Goal: Task Accomplishment & Management: Complete application form

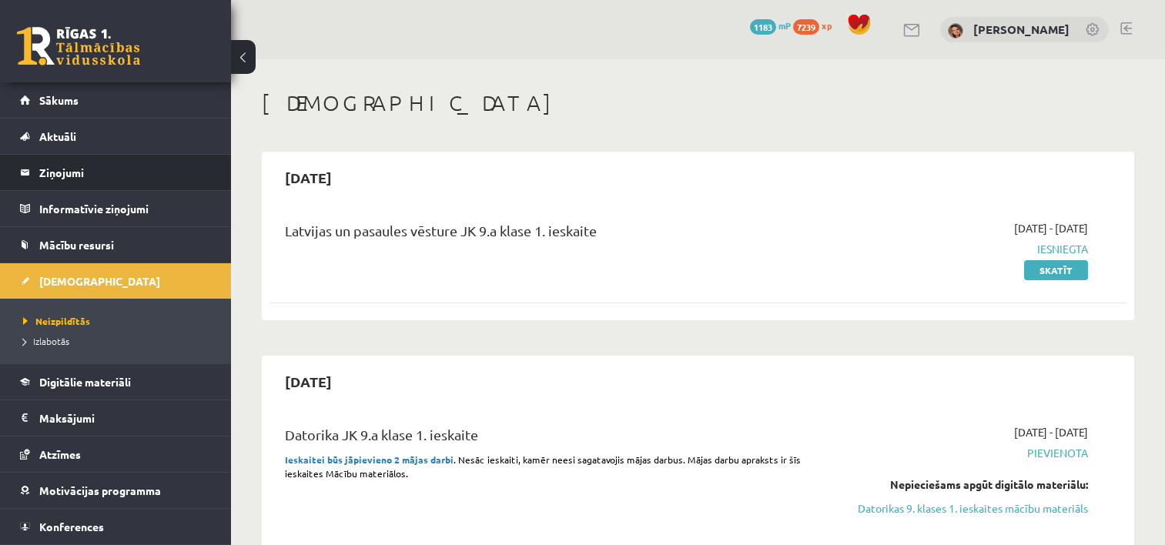
scroll to position [63, 0]
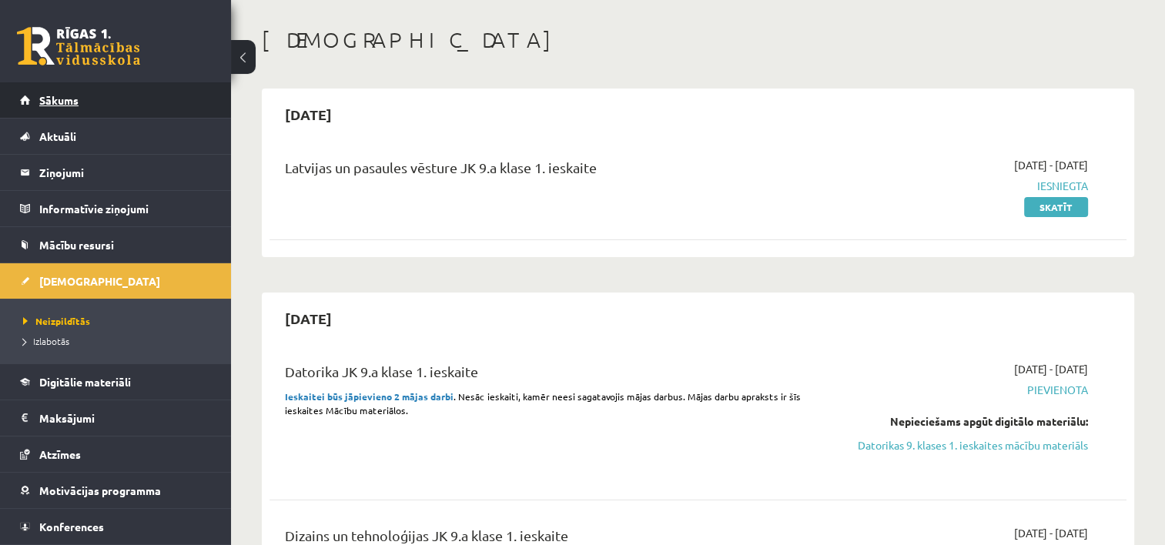
click at [68, 106] on link "Sākums" at bounding box center [116, 99] width 192 height 35
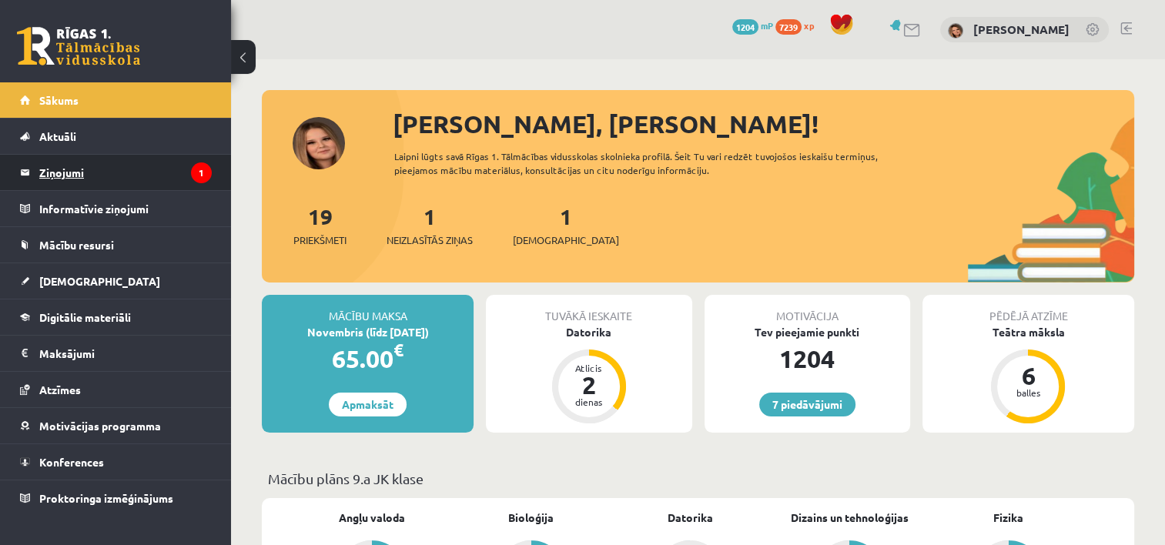
click at [89, 172] on legend "Ziņojumi 1" at bounding box center [125, 172] width 172 height 35
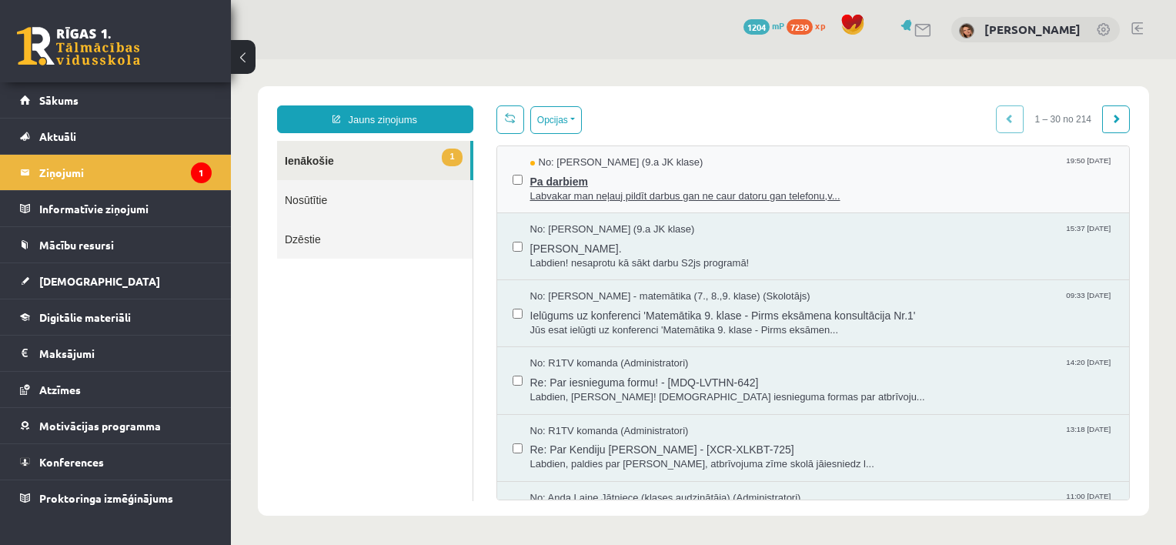
click at [617, 170] on span "Pa darbiem" at bounding box center [822, 179] width 584 height 19
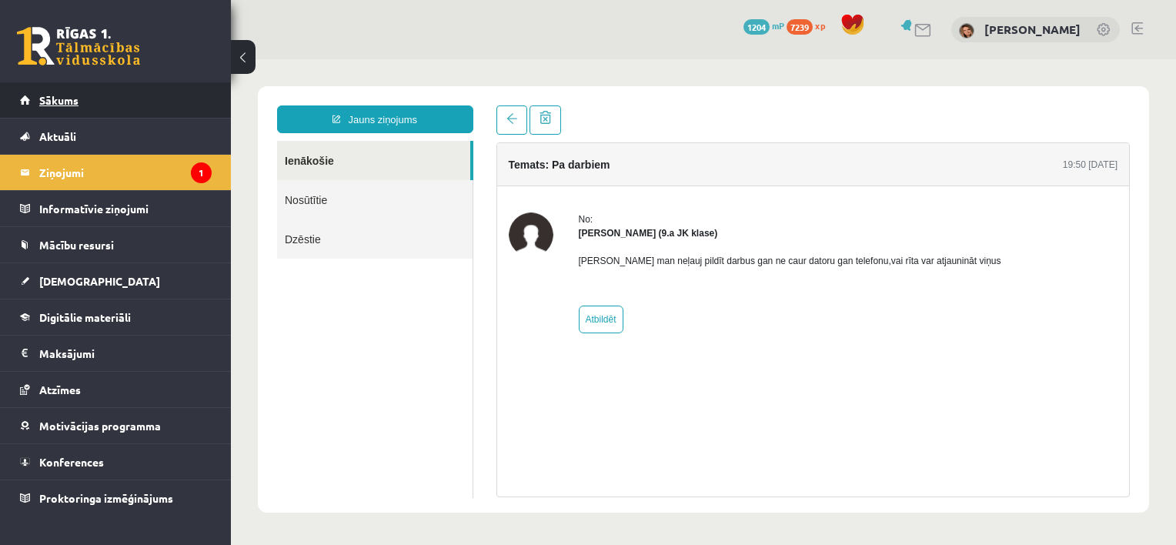
click at [80, 99] on link "Sākums" at bounding box center [116, 99] width 192 height 35
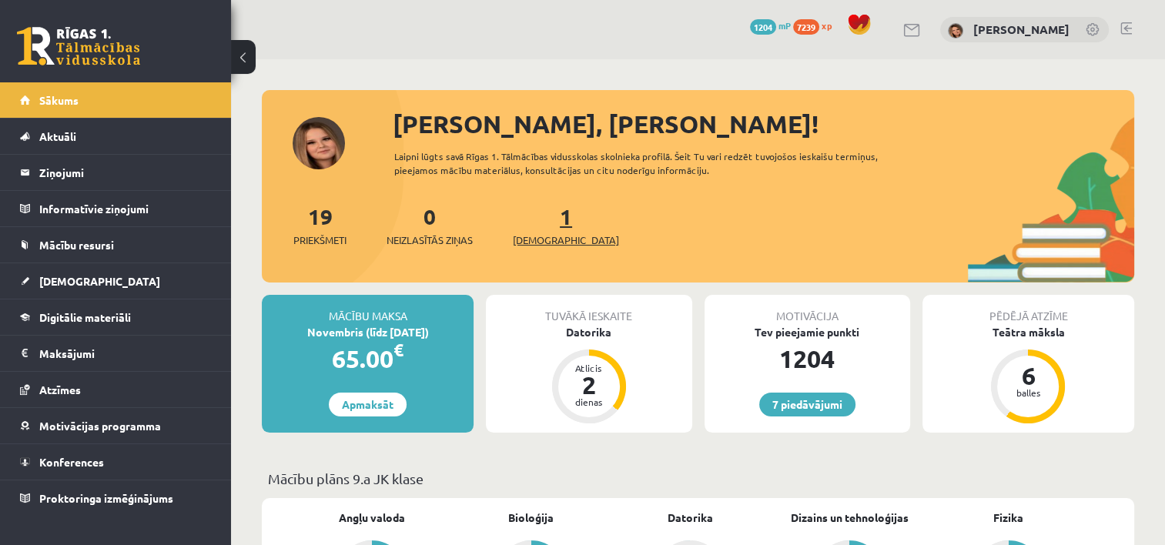
click at [544, 225] on link "1 Ieskaites" at bounding box center [566, 224] width 106 height 45
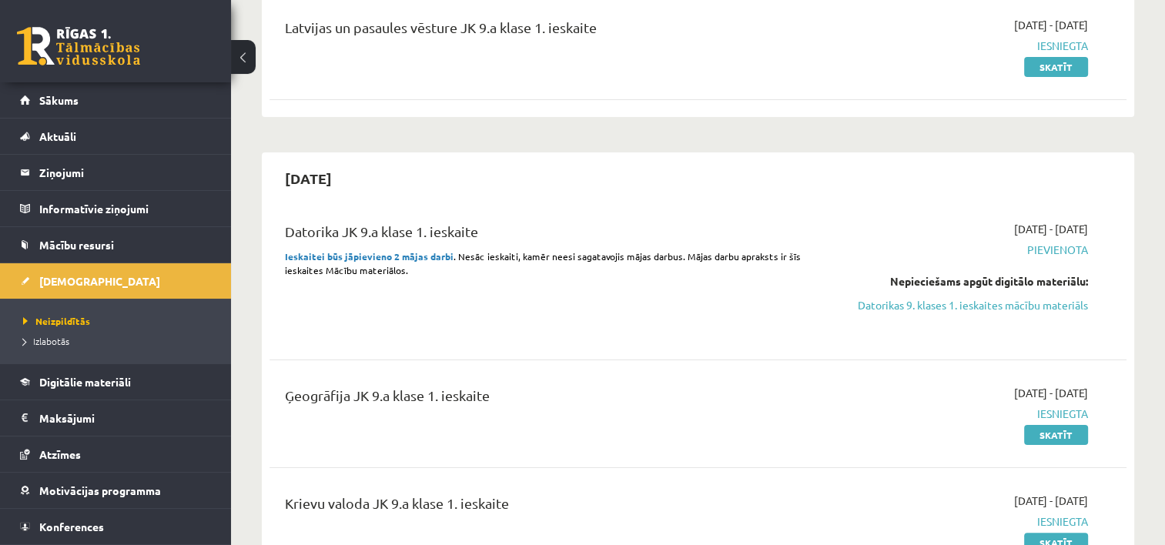
scroll to position [250, 0]
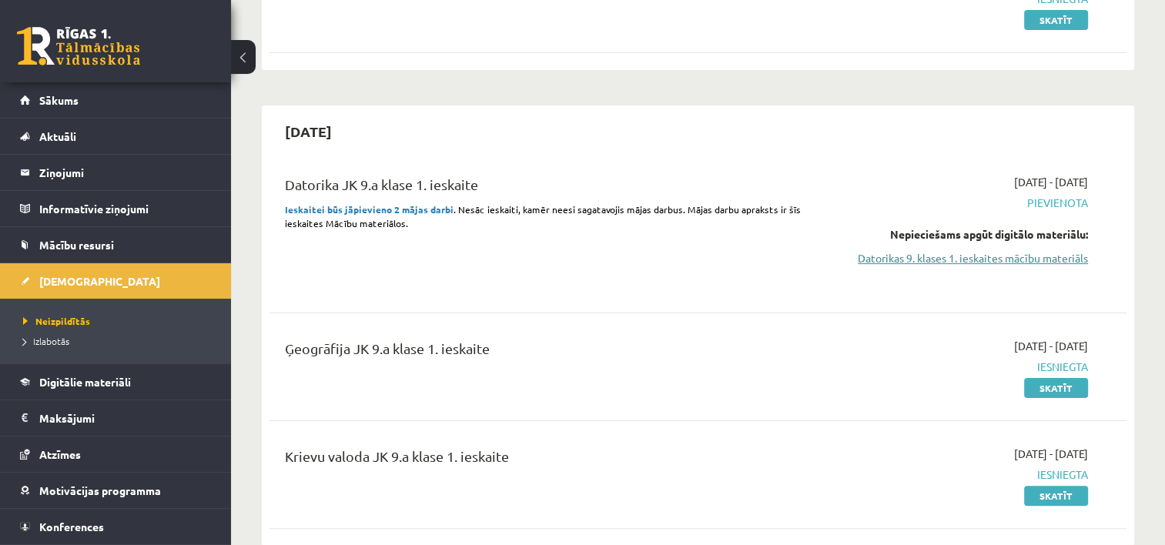
click at [967, 262] on link "Datorikas 9. klases 1. ieskaites mācību materiāls" at bounding box center [961, 258] width 252 height 16
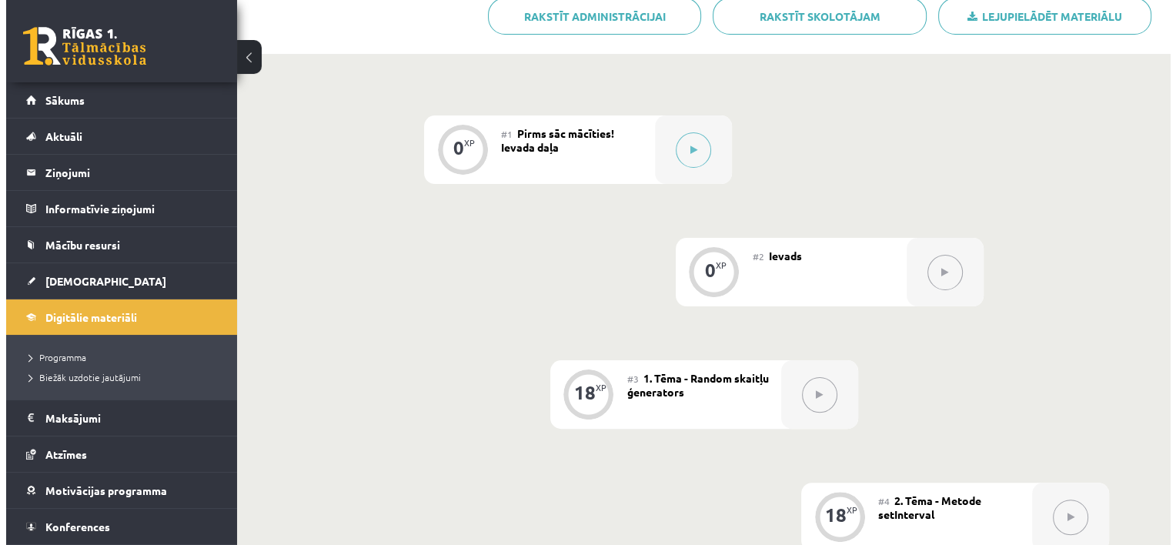
scroll to position [314, 0]
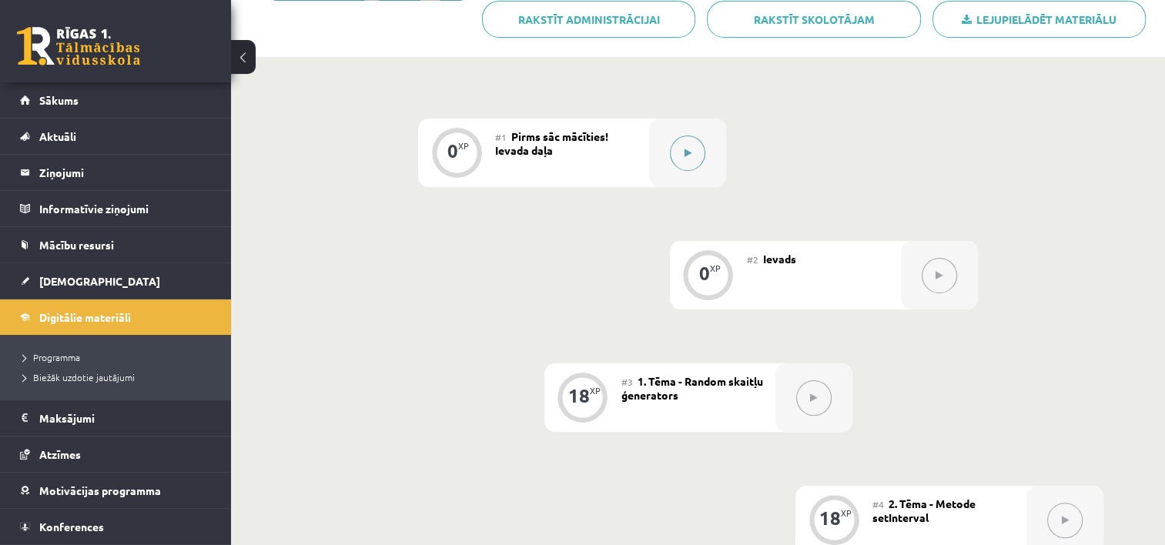
click at [686, 155] on icon at bounding box center [687, 153] width 7 height 9
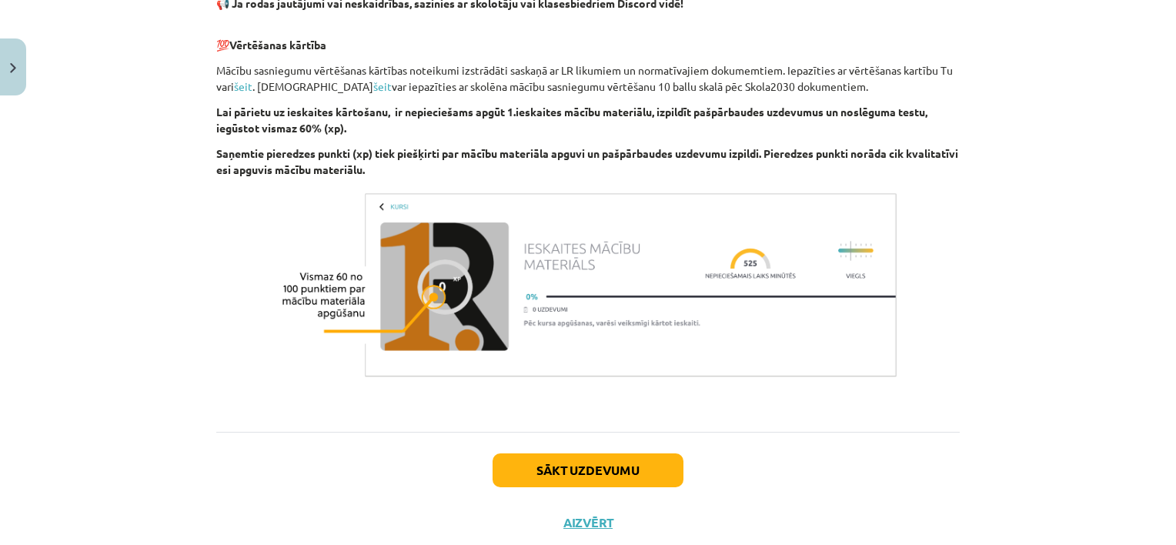
scroll to position [997, 0]
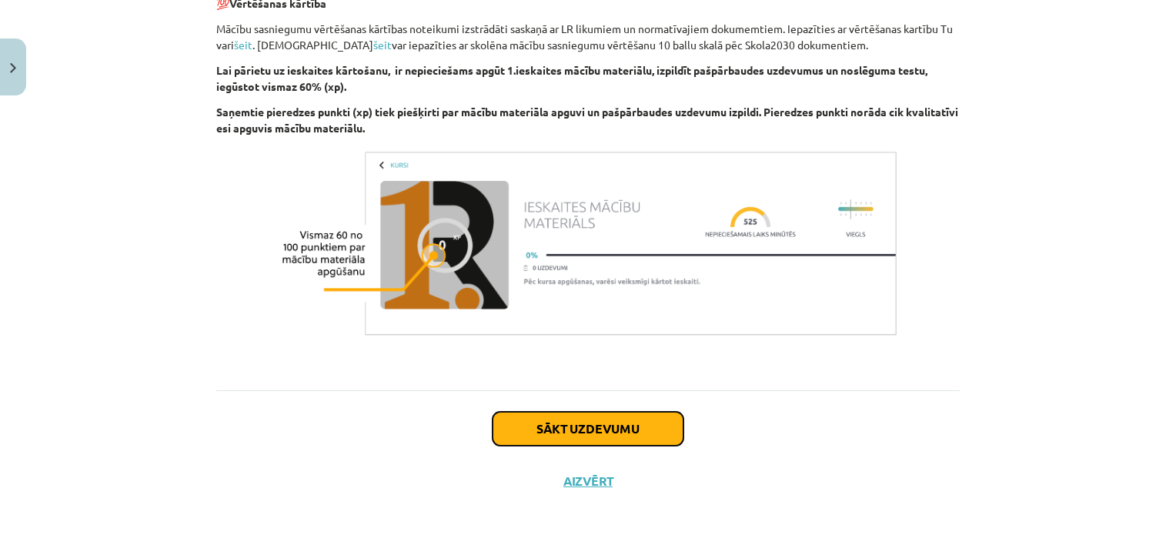
click at [592, 432] on button "Sākt uzdevumu" at bounding box center [588, 429] width 191 height 34
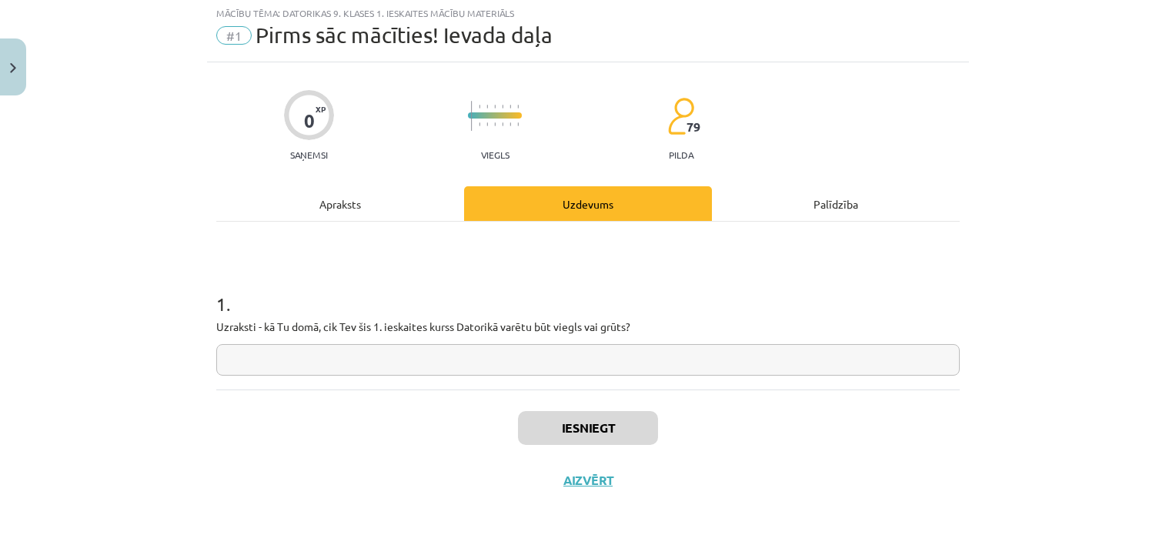
scroll to position [38, 0]
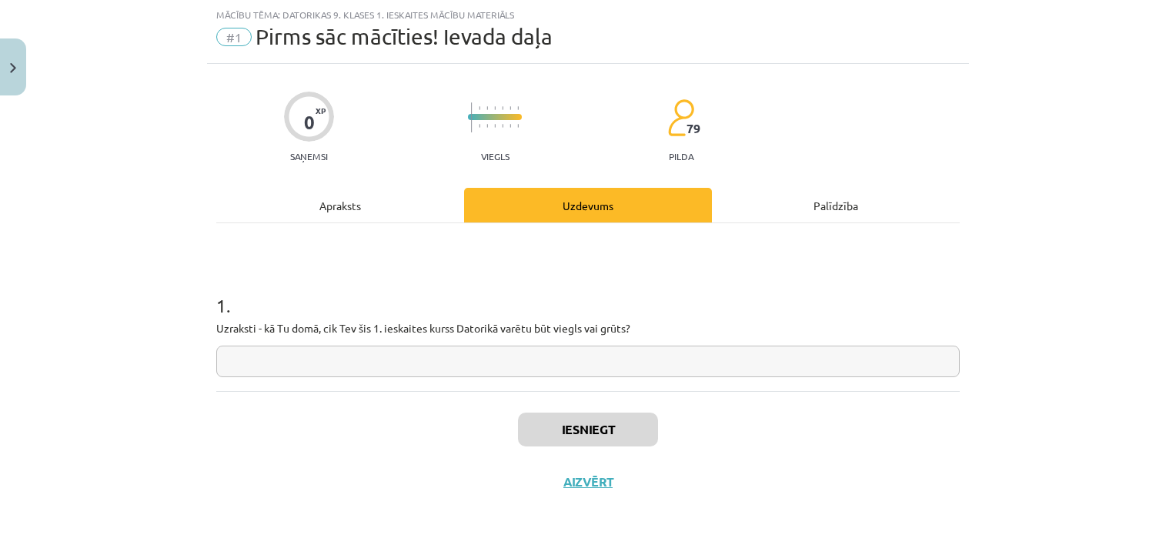
click at [364, 366] on input "text" at bounding box center [588, 362] width 744 height 32
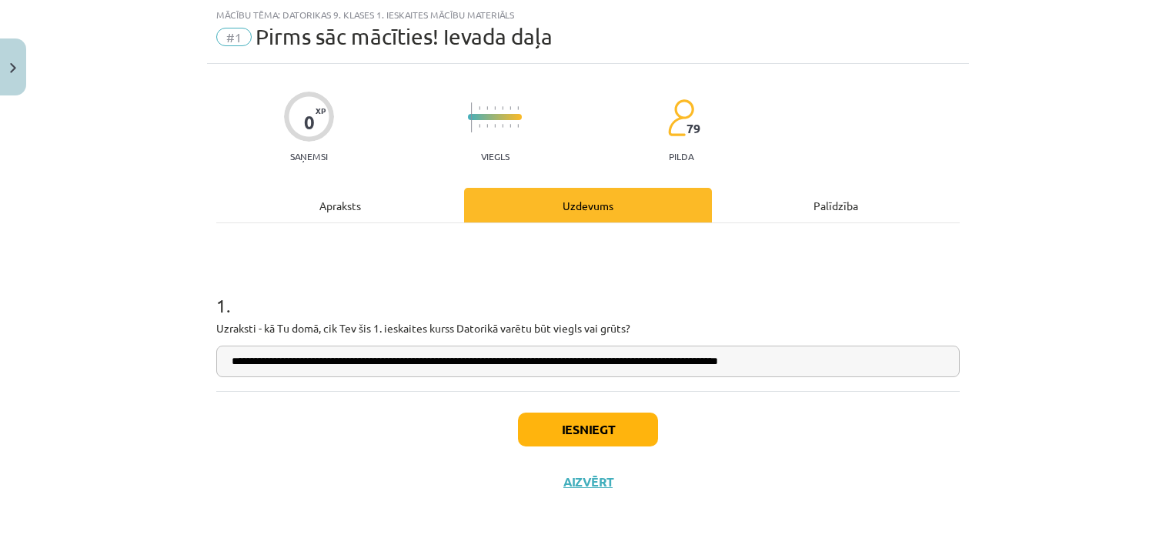
click at [779, 363] on input "**********" at bounding box center [588, 362] width 744 height 32
click at [819, 365] on input "**********" at bounding box center [588, 362] width 744 height 32
type input "**********"
click at [591, 428] on button "Iesniegt" at bounding box center [588, 430] width 140 height 34
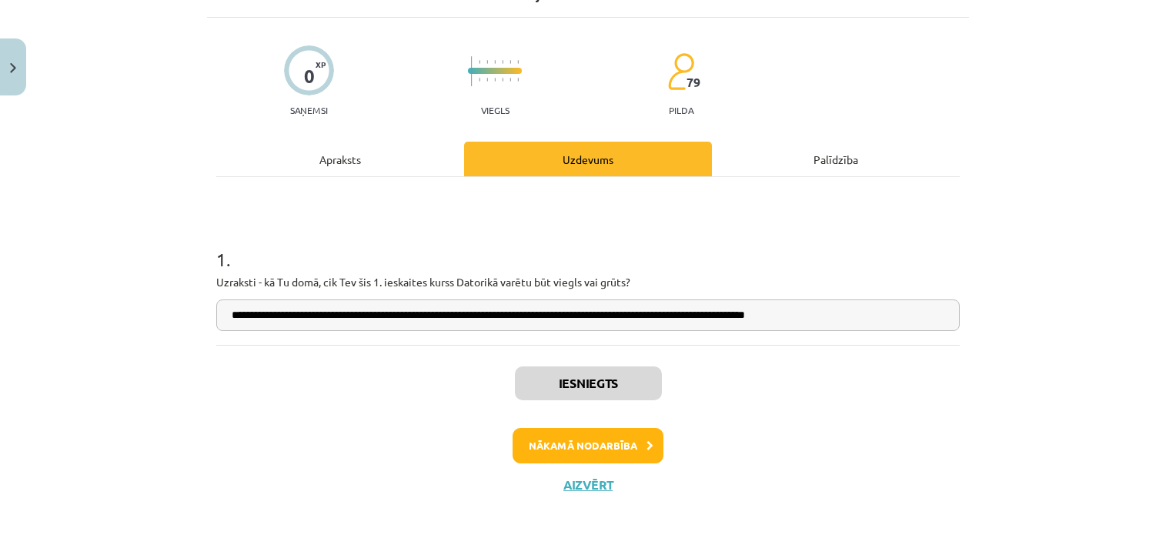
scroll to position [88, 0]
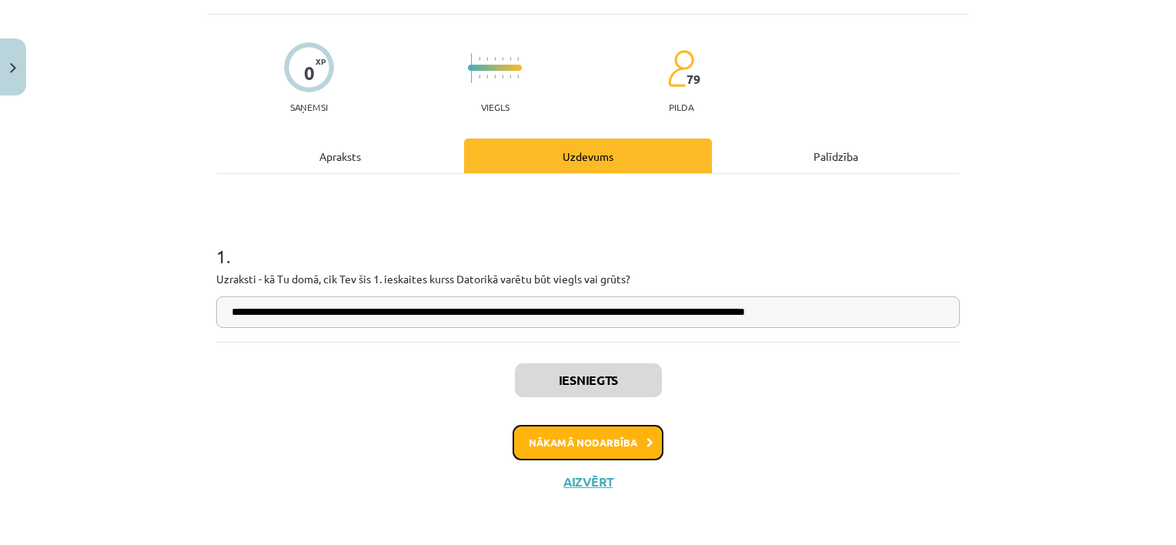
click at [584, 441] on button "Nākamā nodarbība" at bounding box center [588, 442] width 151 height 35
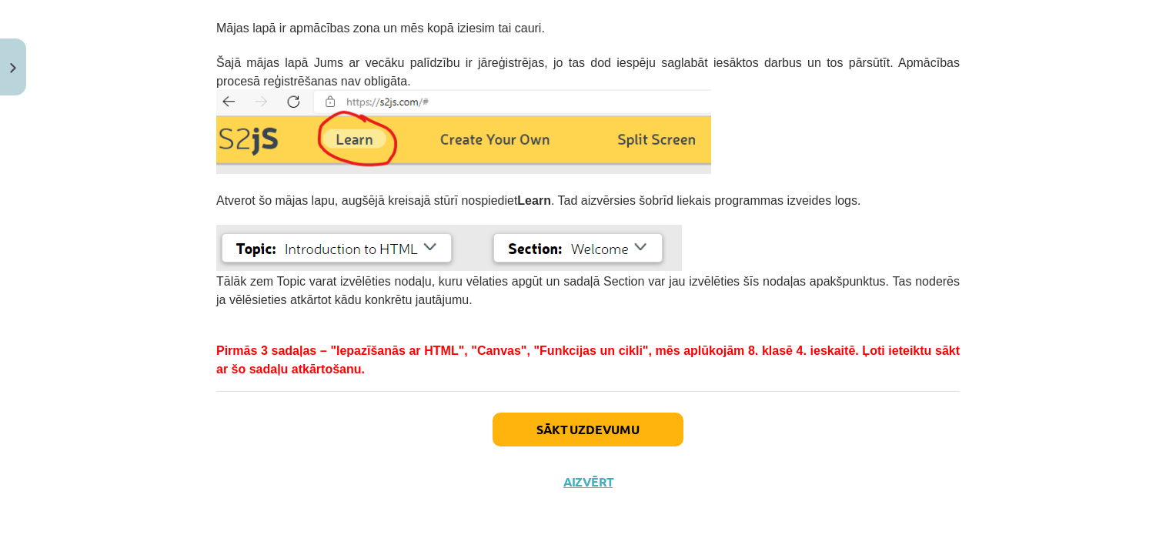
scroll to position [415, 0]
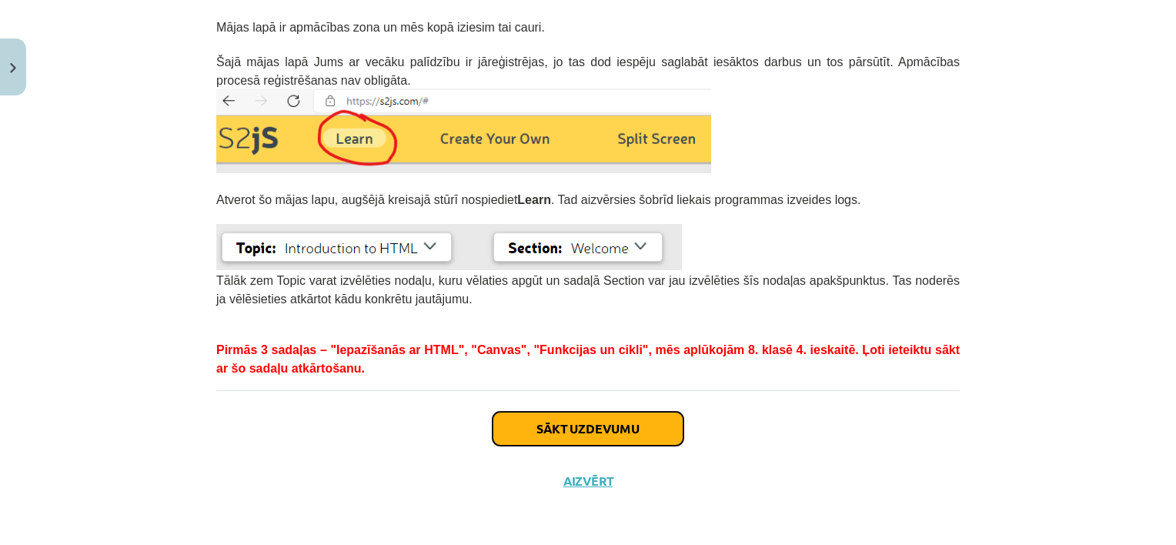
click at [612, 433] on button "Sākt uzdevumu" at bounding box center [588, 429] width 191 height 34
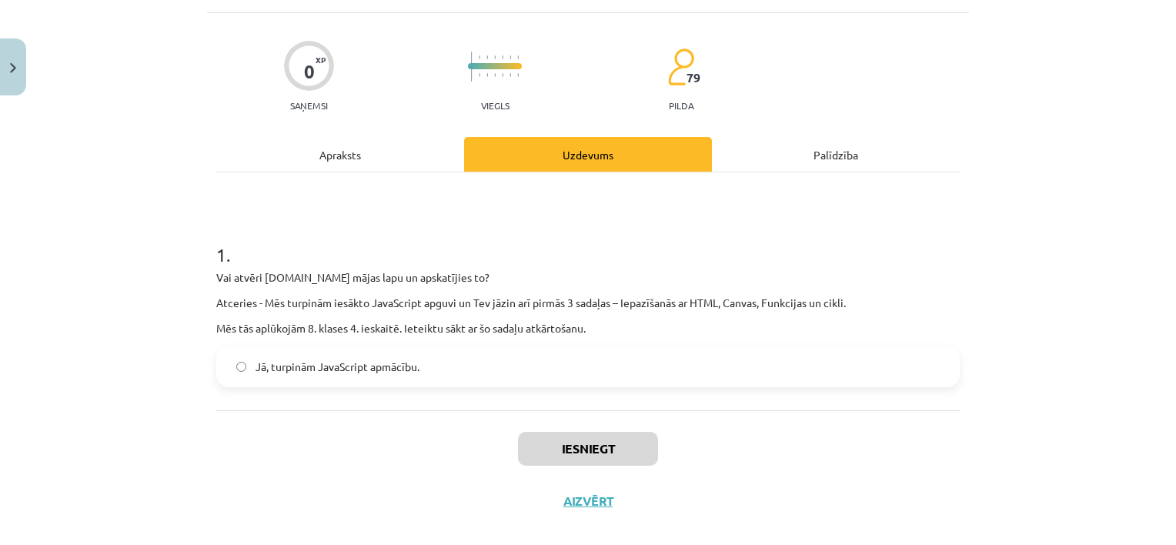
scroll to position [109, 0]
